Goal: Check status: Check status

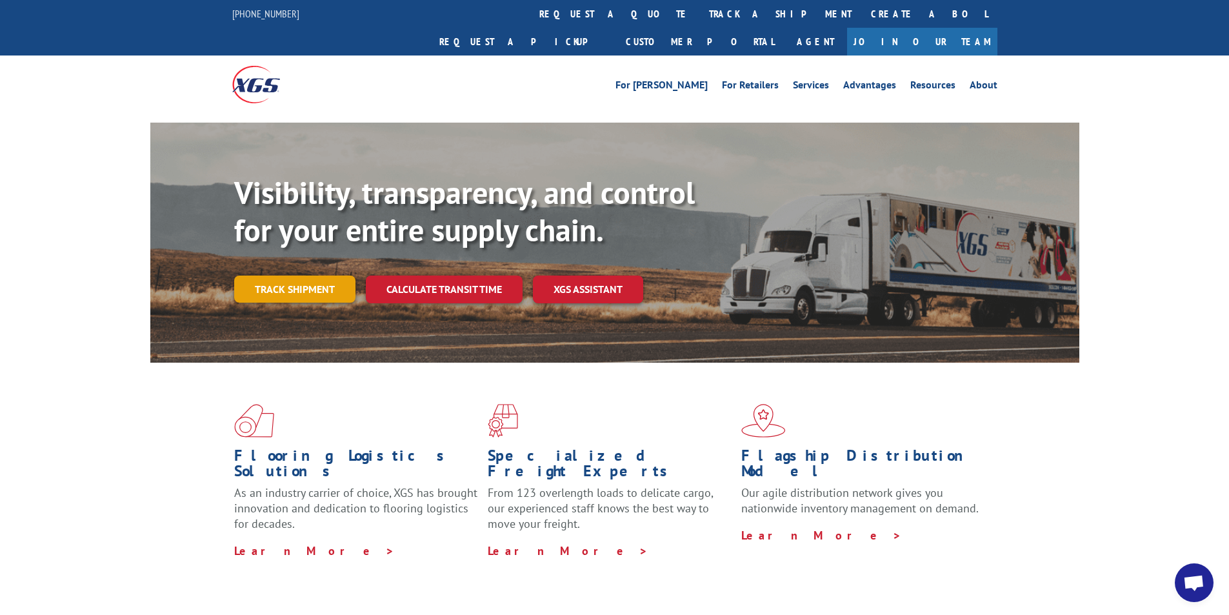
click at [303, 275] on link "Track shipment" at bounding box center [294, 288] width 121 height 27
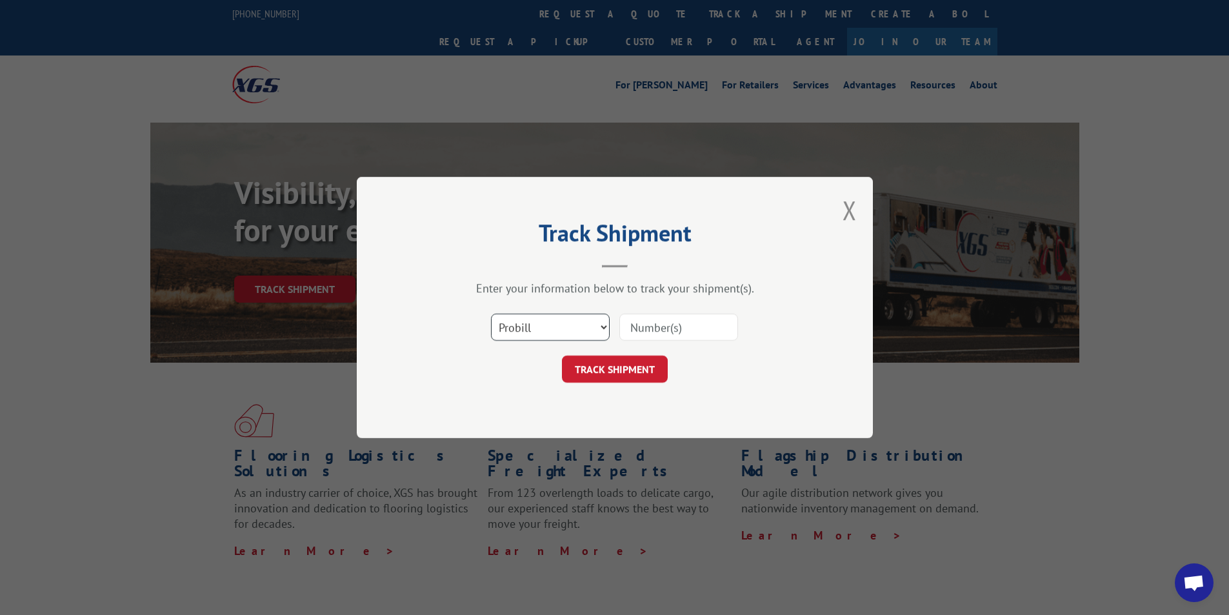
click at [601, 326] on select "Select category... Probill BOL PO" at bounding box center [550, 326] width 119 height 27
select select "bol"
click at [491, 313] on select "Select category... Probill BOL PO" at bounding box center [550, 326] width 119 height 27
click at [642, 330] on input at bounding box center [678, 326] width 119 height 27
type input "8886767233"
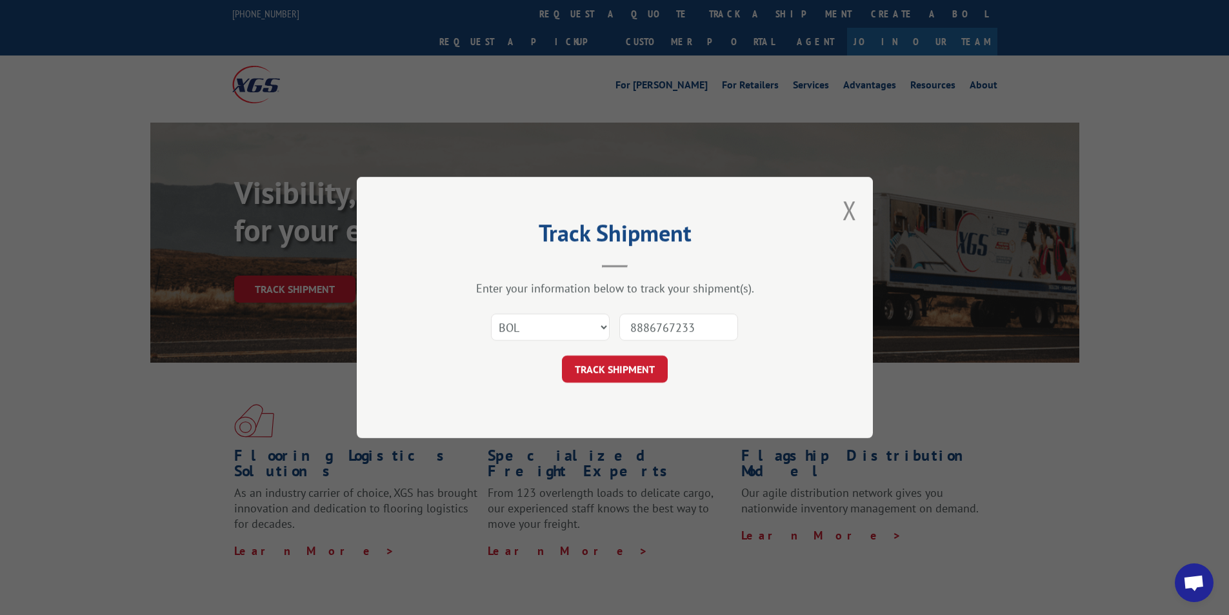
click at [614, 370] on button "TRACK SHIPMENT" at bounding box center [615, 368] width 106 height 27
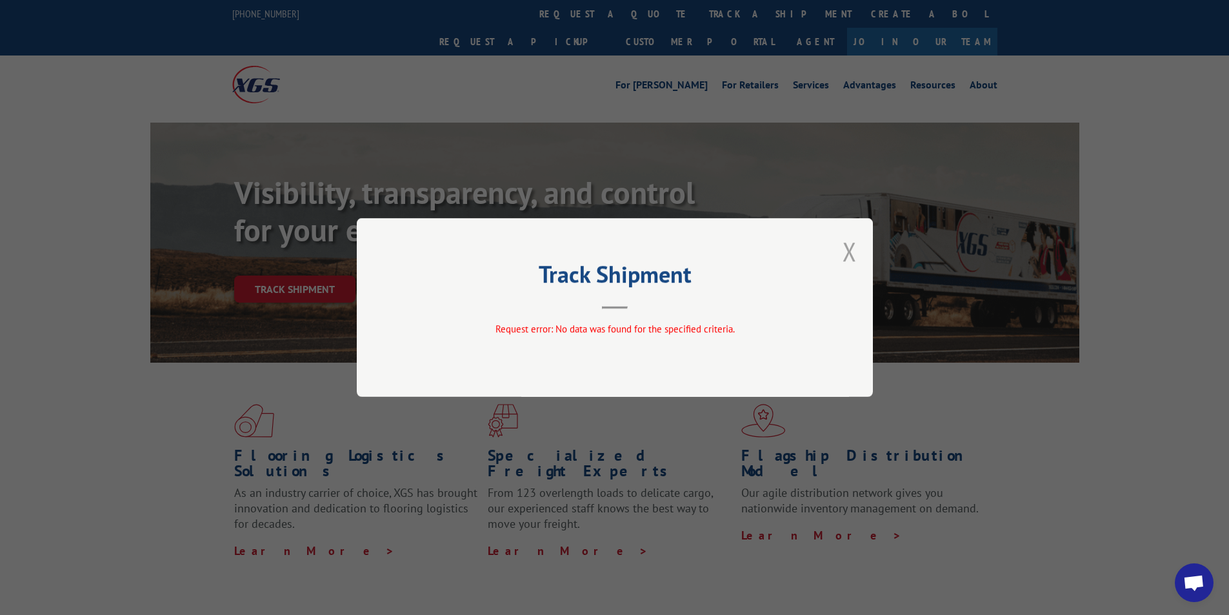
click at [848, 254] on button "Close modal" at bounding box center [849, 251] width 14 height 34
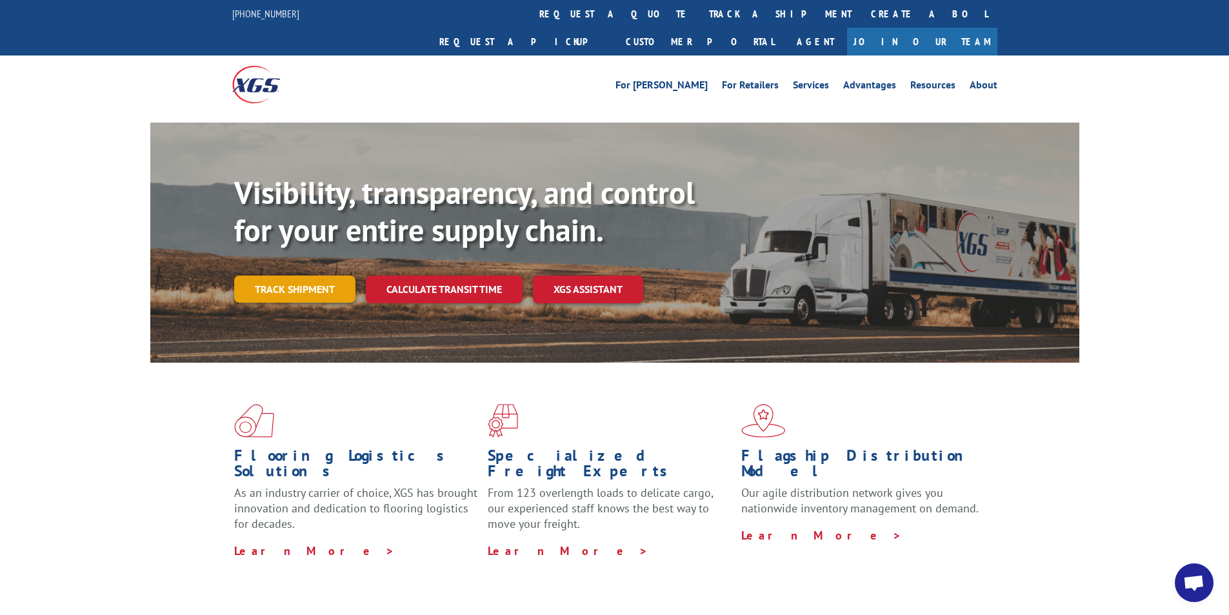
click at [312, 275] on link "Track shipment" at bounding box center [294, 288] width 121 height 27
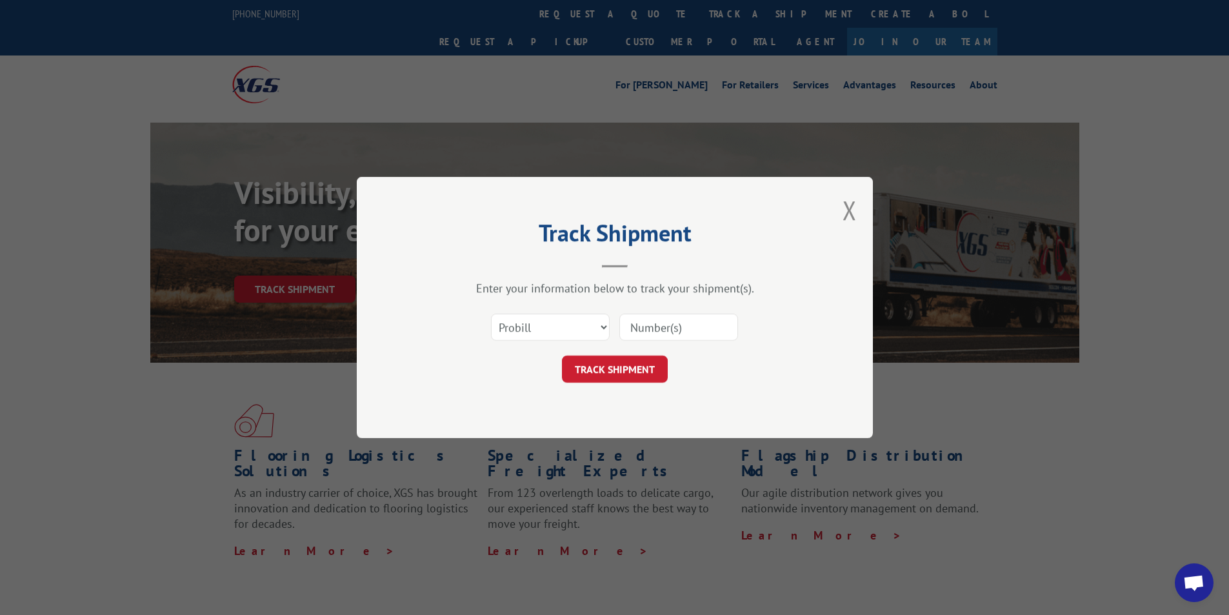
click at [635, 325] on input at bounding box center [678, 326] width 119 height 27
type input "8886767233"
click at [595, 326] on select "Select category... Probill BOL PO" at bounding box center [550, 326] width 119 height 27
select select "po"
click at [491, 313] on select "Select category... Probill BOL PO" at bounding box center [550, 326] width 119 height 27
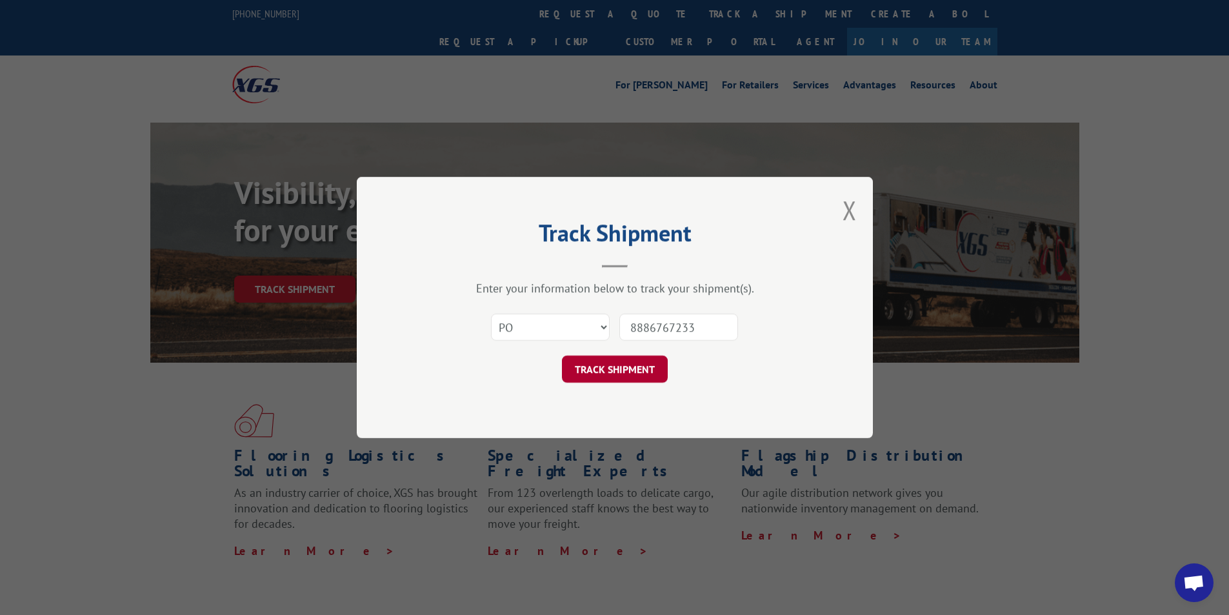
click at [614, 368] on button "TRACK SHIPMENT" at bounding box center [615, 368] width 106 height 27
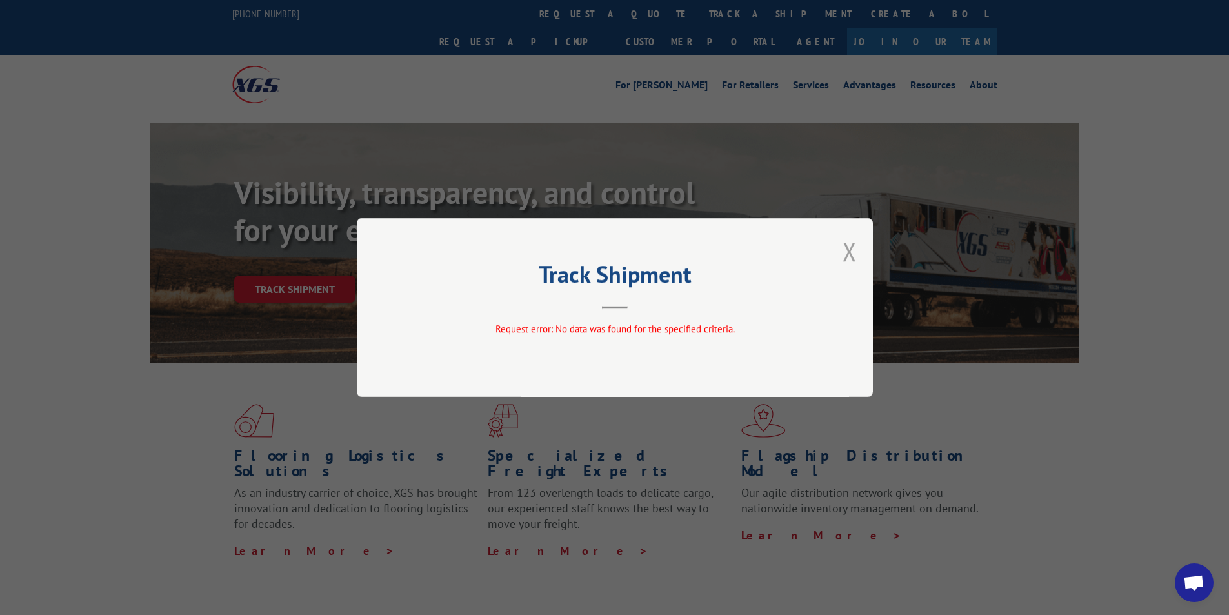
click at [842, 250] on button "Close modal" at bounding box center [849, 251] width 14 height 34
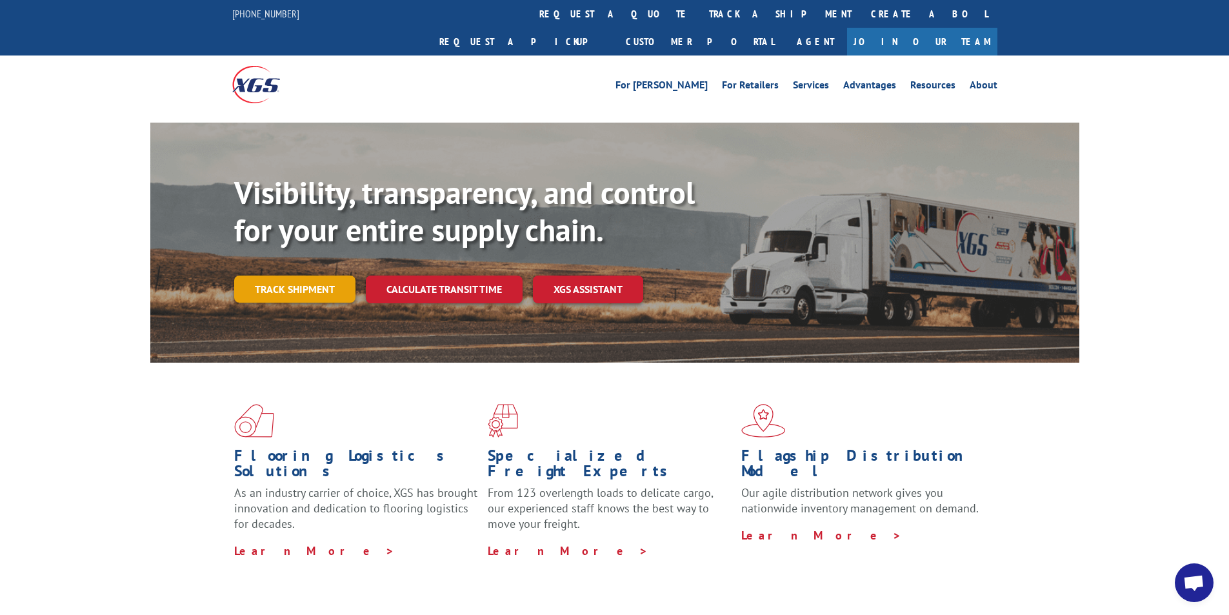
click at [300, 275] on link "Track shipment" at bounding box center [294, 288] width 121 height 27
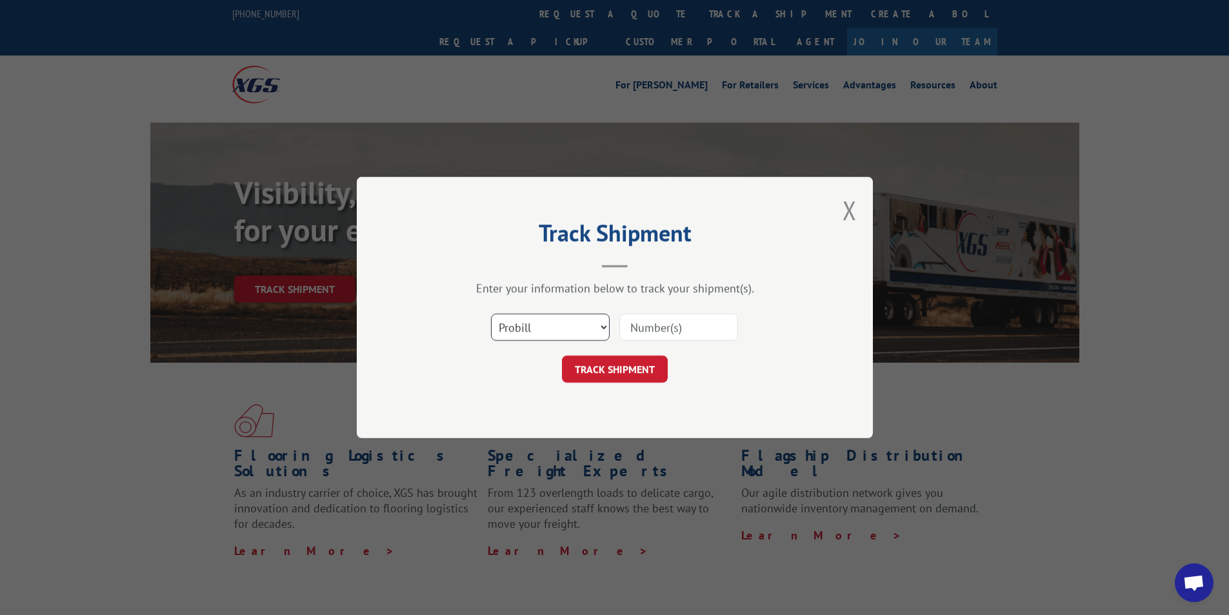
click at [600, 330] on select "Select category... Probill BOL PO" at bounding box center [550, 326] width 119 height 27
click at [627, 323] on input at bounding box center [678, 326] width 119 height 27
type input "8886767233"
click at [619, 368] on button "TRACK SHIPMENT" at bounding box center [615, 368] width 106 height 27
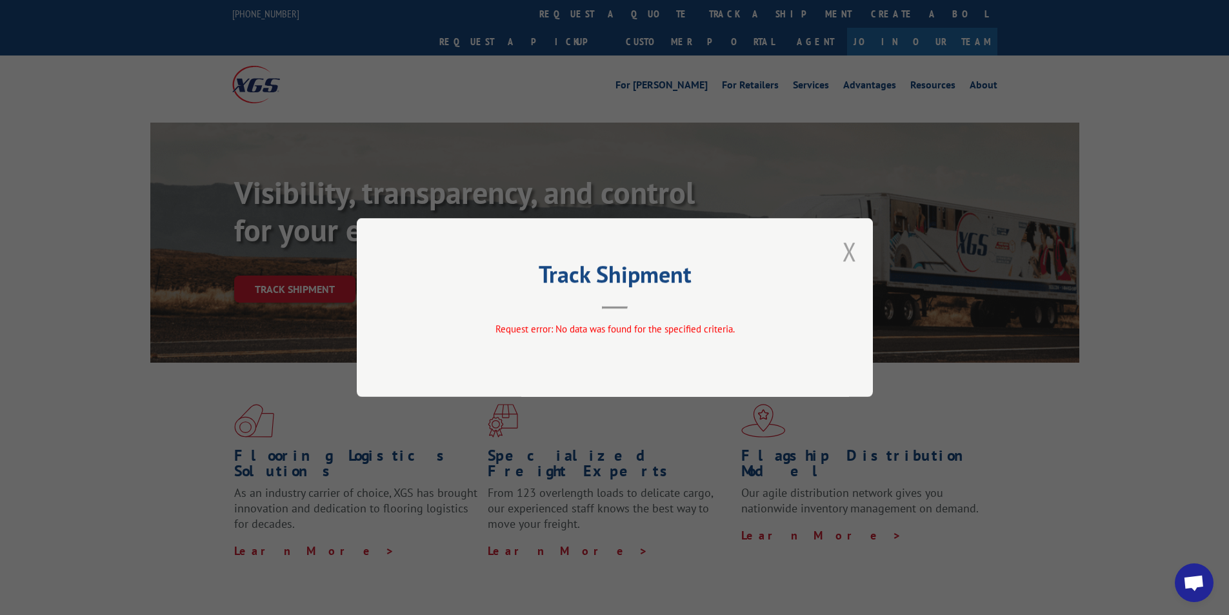
click at [843, 250] on button "Close modal" at bounding box center [849, 251] width 14 height 34
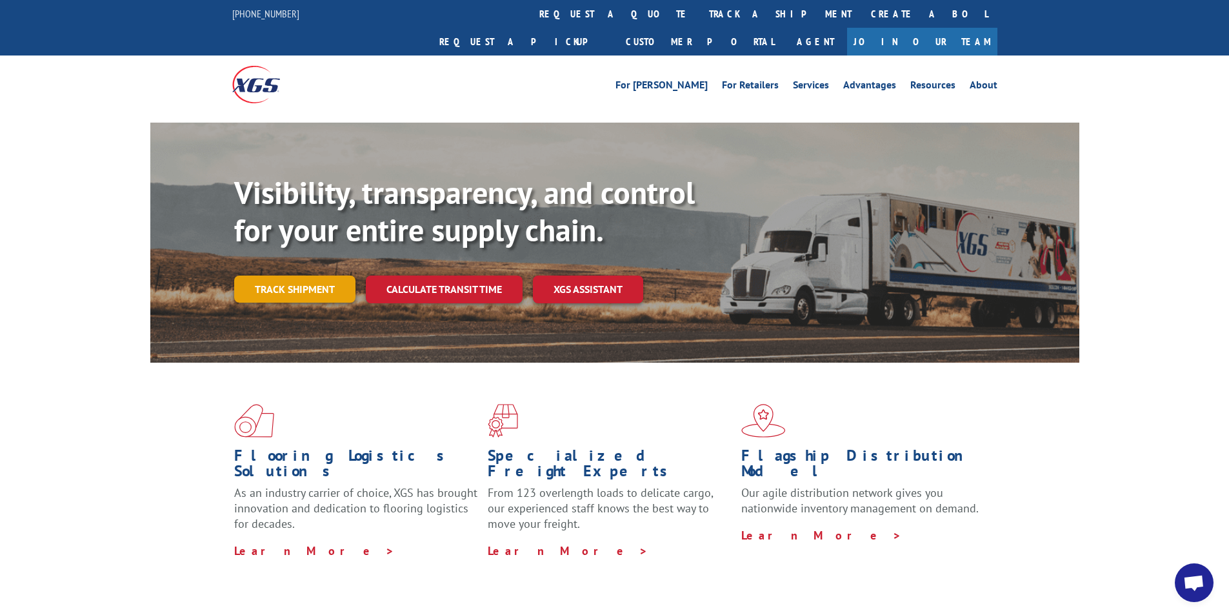
click at [311, 275] on link "Track shipment" at bounding box center [294, 288] width 121 height 27
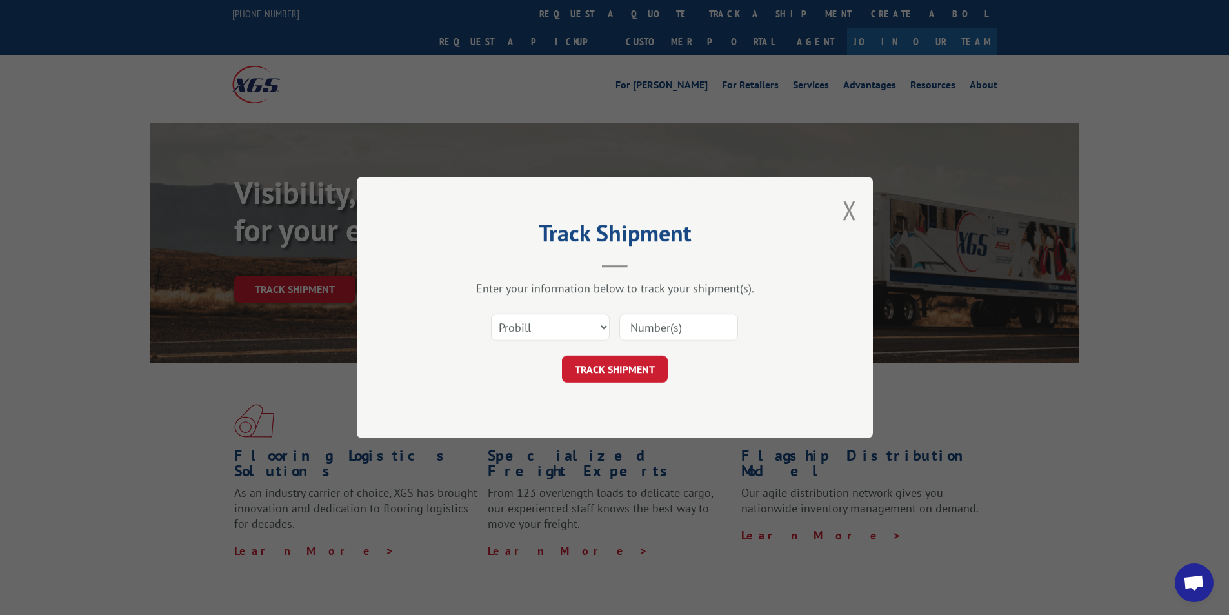
click at [659, 323] on input at bounding box center [678, 326] width 119 height 27
type input "6100046737"
click at [604, 366] on button "TRACK SHIPMENT" at bounding box center [615, 368] width 106 height 27
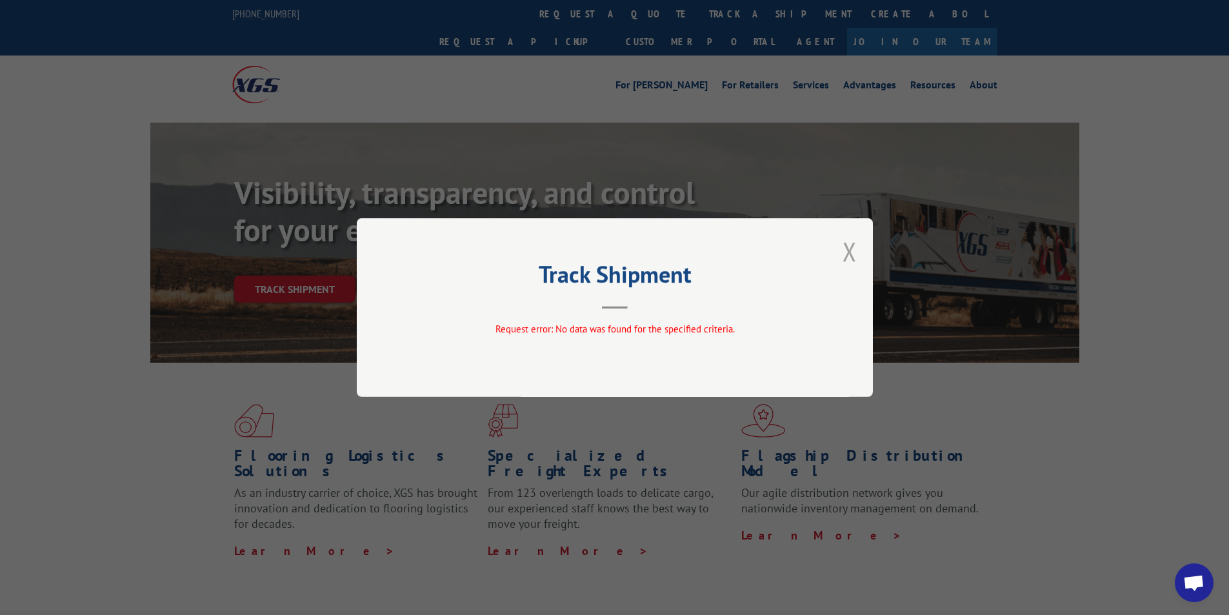
click at [848, 256] on button "Close modal" at bounding box center [849, 251] width 14 height 34
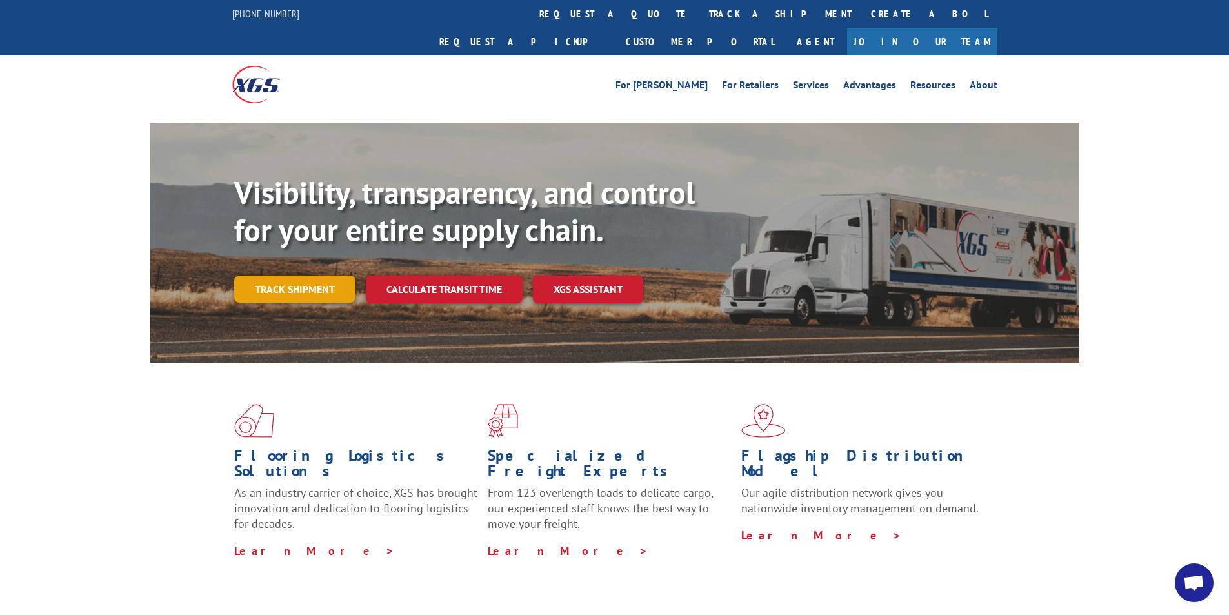
click at [328, 275] on link "Track shipment" at bounding box center [294, 288] width 121 height 27
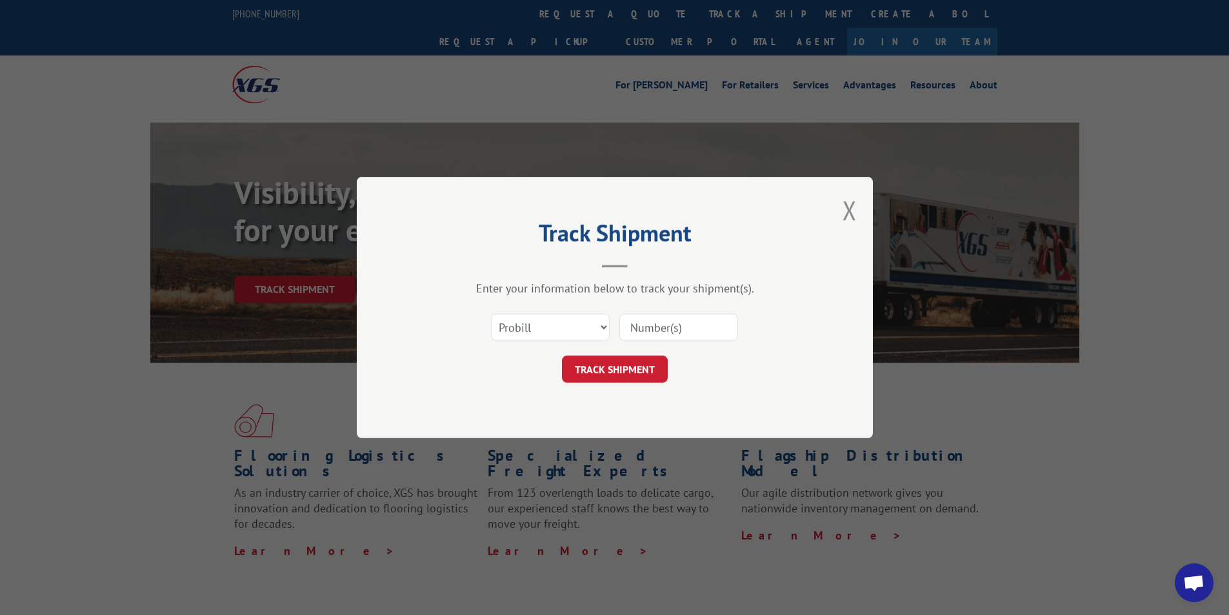
click at [685, 328] on input at bounding box center [678, 326] width 119 height 27
type input "6100046737"
click at [599, 326] on select "Select category... Probill BOL PO" at bounding box center [550, 326] width 119 height 27
select select "bol"
click at [491, 313] on select "Select category... Probill BOL PO" at bounding box center [550, 326] width 119 height 27
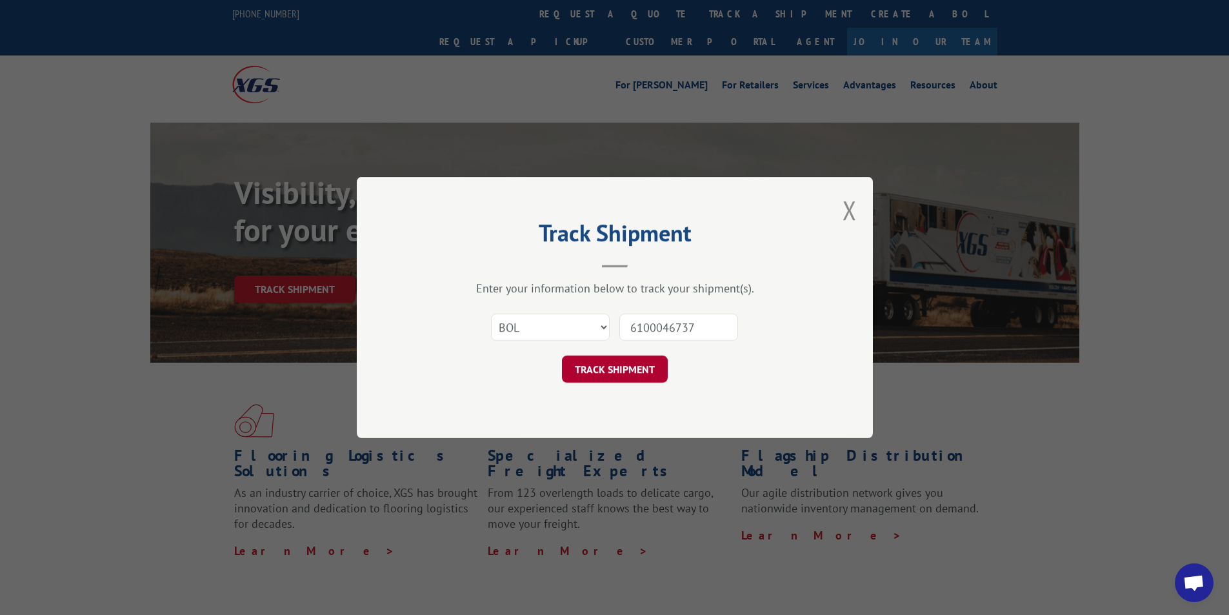
click at [625, 363] on button "TRACK SHIPMENT" at bounding box center [615, 368] width 106 height 27
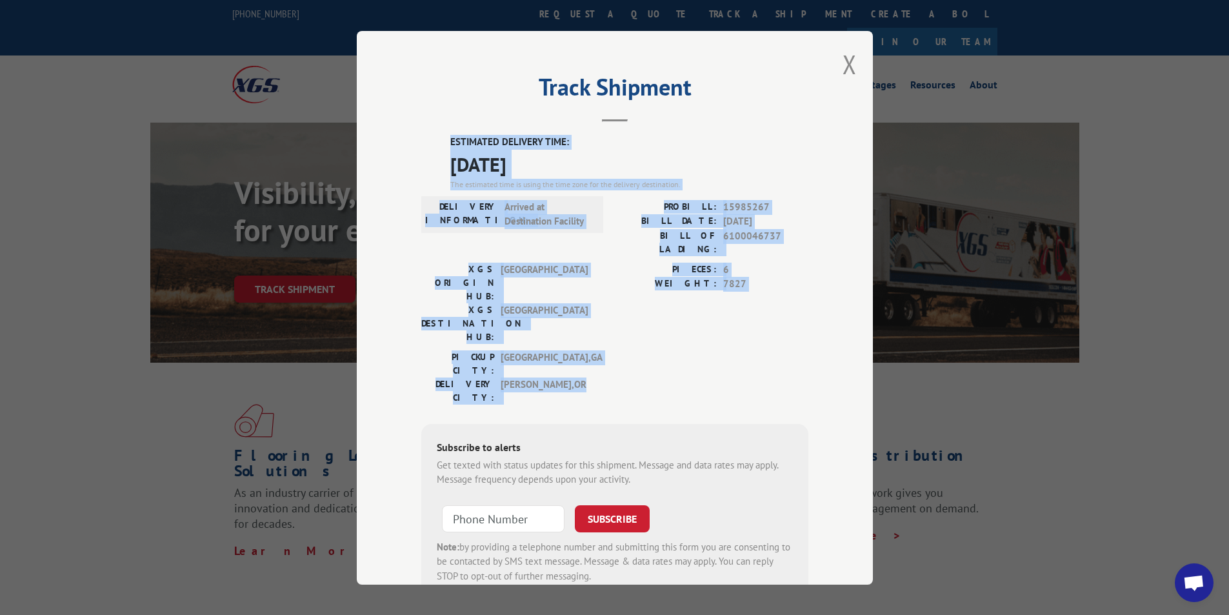
drag, startPoint x: 420, startPoint y: 137, endPoint x: 606, endPoint y: 323, distance: 262.3
click at [606, 323] on div "ESTIMATED DELIVERY TIME: [DATE] The estimated time is using the time zone for t…" at bounding box center [614, 367] width 387 height 464
copy div "ESTIMATED DELIVERY TIME: [DATE] The estimated time is using the time zone for t…"
